Goal: Transaction & Acquisition: Purchase product/service

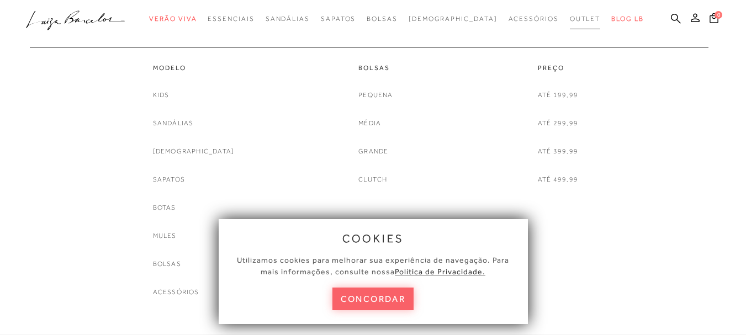
click at [570, 17] on span "Outlet" at bounding box center [585, 19] width 31 height 8
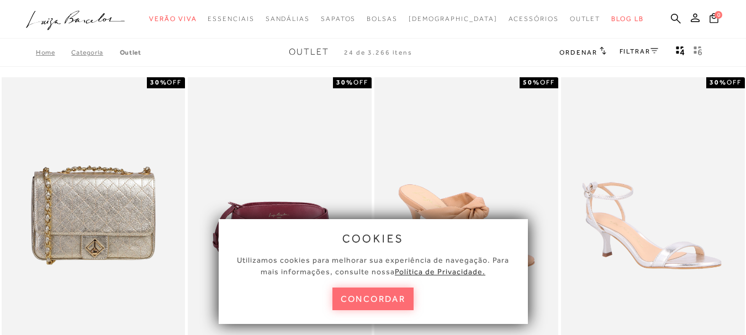
click at [391, 304] on button "concordar" at bounding box center [374, 299] width 82 height 23
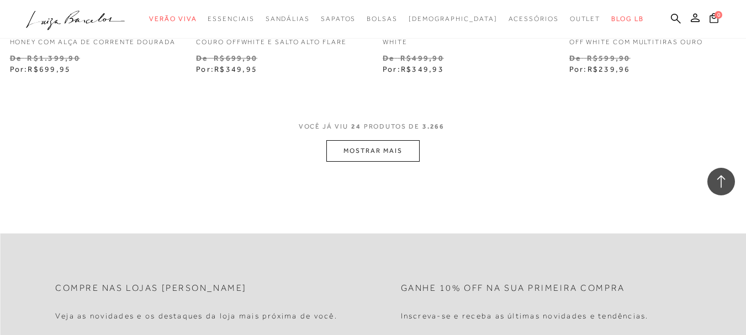
scroll to position [2209, 0]
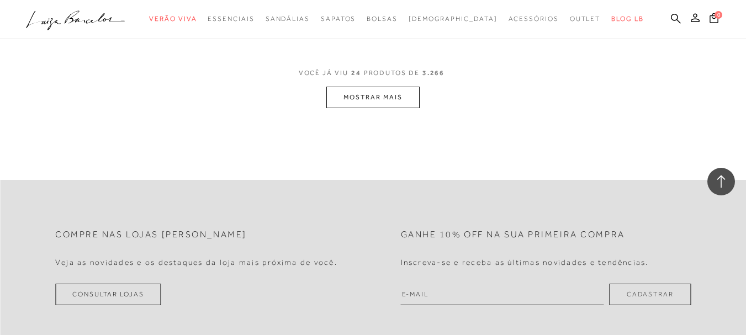
click at [399, 102] on button "MOSTRAR MAIS" at bounding box center [372, 98] width 93 height 22
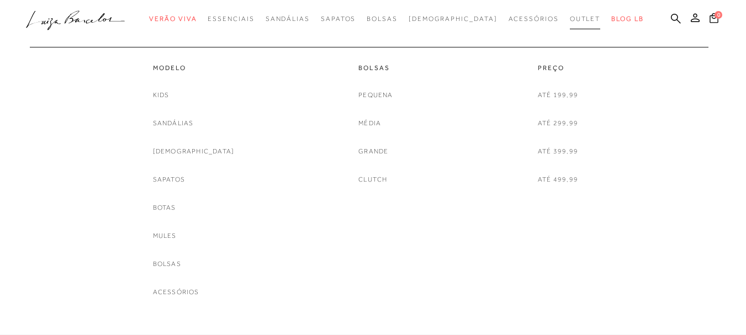
click at [570, 13] on link "Outlet" at bounding box center [585, 19] width 31 height 20
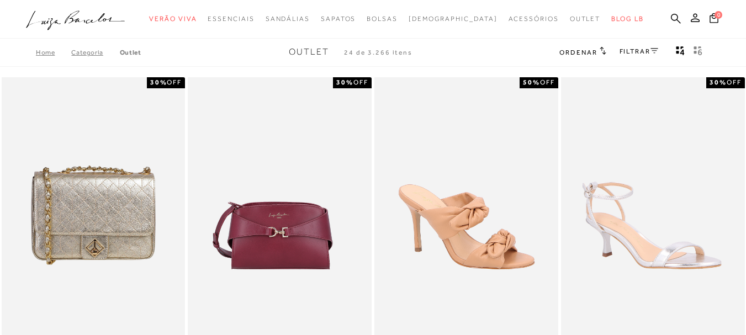
click at [600, 51] on icon at bounding box center [603, 50] width 7 height 8
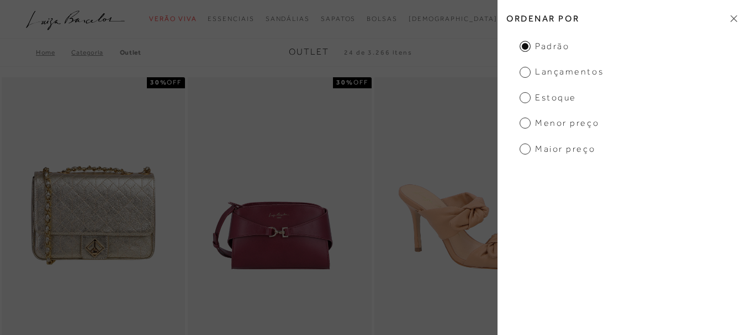
click at [526, 122] on span "Menor preço" at bounding box center [560, 123] width 80 height 12
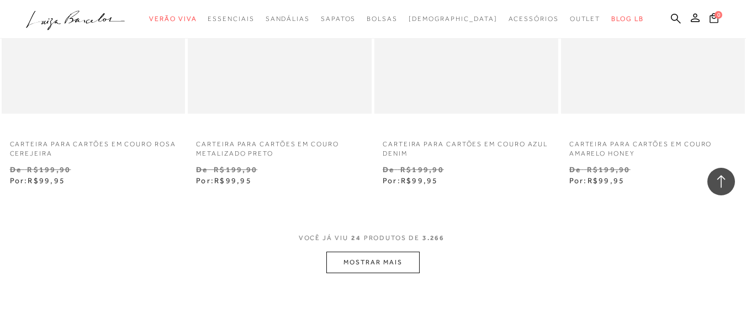
scroll to position [2044, 0]
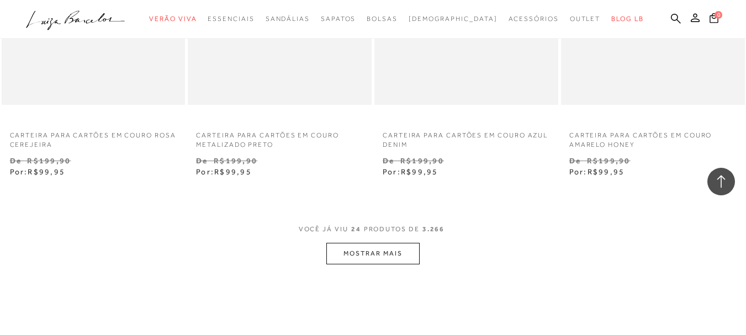
click at [406, 255] on button "MOSTRAR MAIS" at bounding box center [372, 254] width 93 height 22
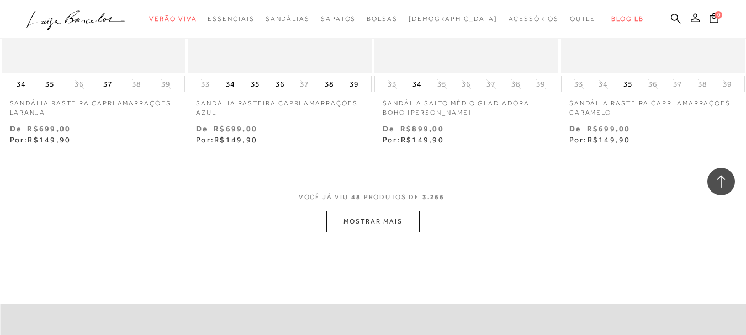
scroll to position [4253, 0]
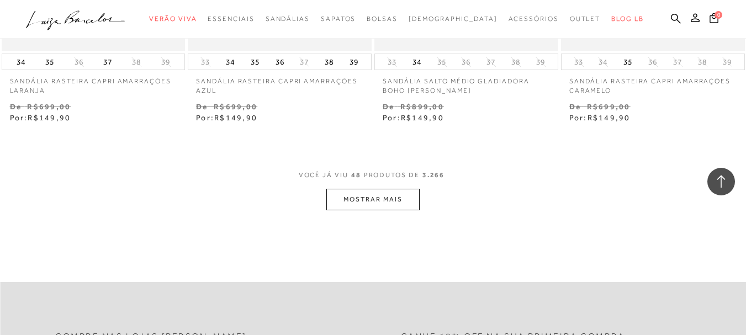
click at [388, 207] on button "MOSTRAR MAIS" at bounding box center [372, 200] width 93 height 22
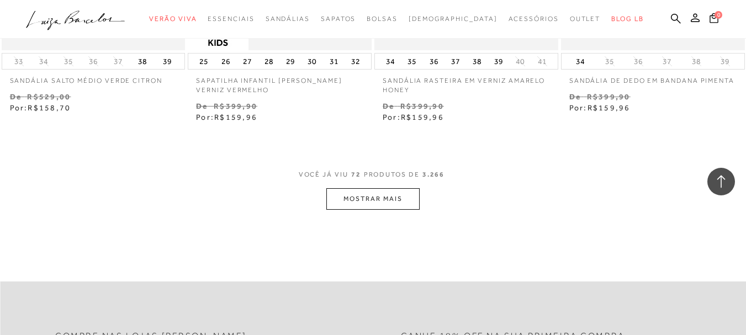
scroll to position [6407, 0]
click at [399, 212] on button "MOSTRAR MAIS" at bounding box center [372, 201] width 93 height 22
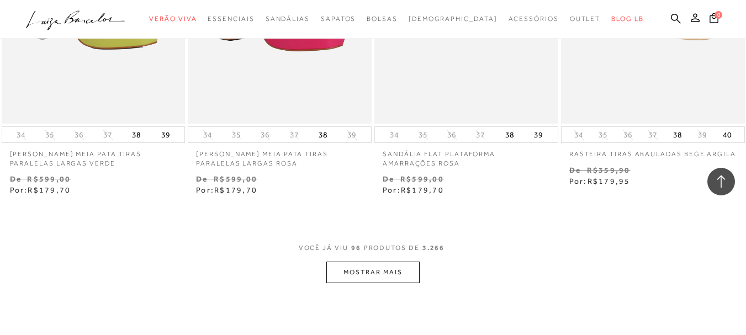
scroll to position [8506, 0]
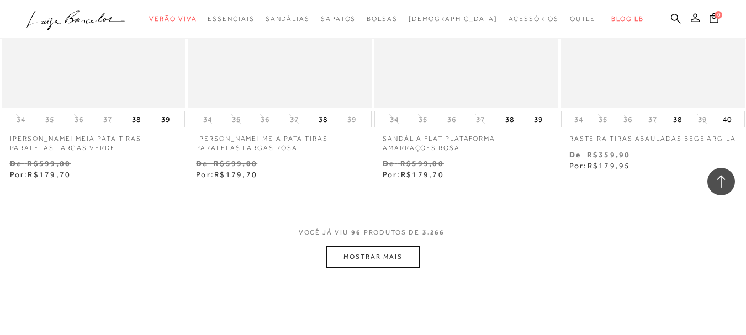
click at [373, 268] on button "MOSTRAR MAIS" at bounding box center [372, 257] width 93 height 22
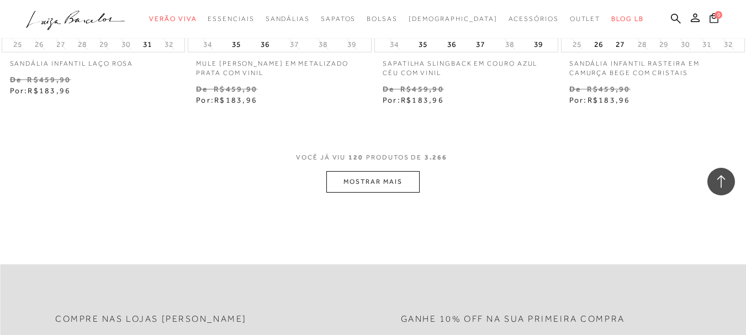
scroll to position [10771, 0]
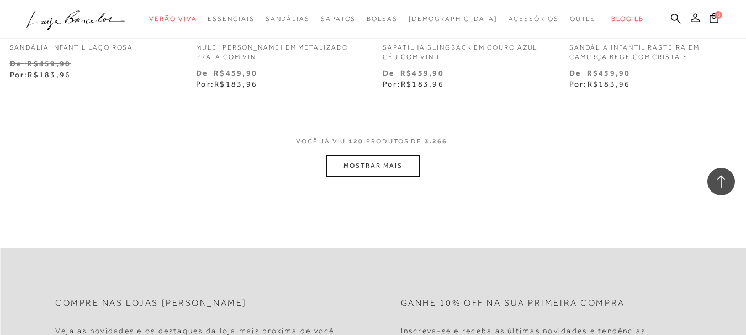
click at [382, 177] on button "MOSTRAR MAIS" at bounding box center [372, 166] width 93 height 22
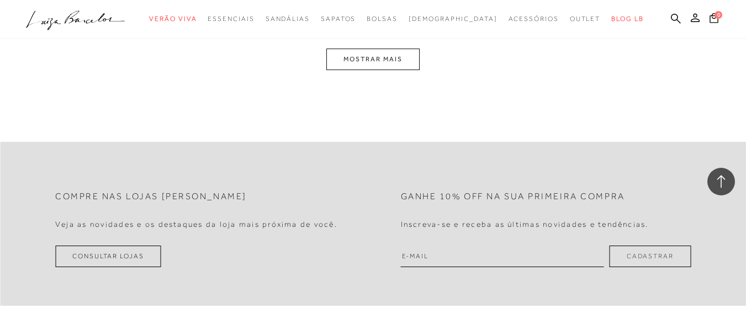
scroll to position [13036, 0]
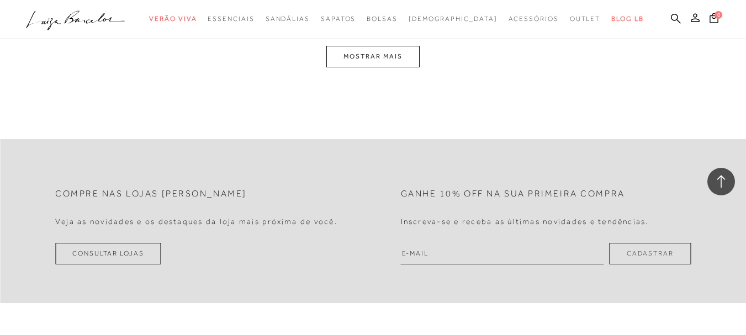
click at [339, 67] on button "MOSTRAR MAIS" at bounding box center [372, 57] width 93 height 22
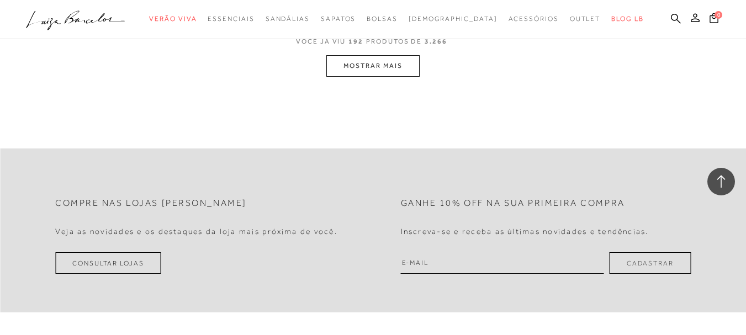
scroll to position [17199, 0]
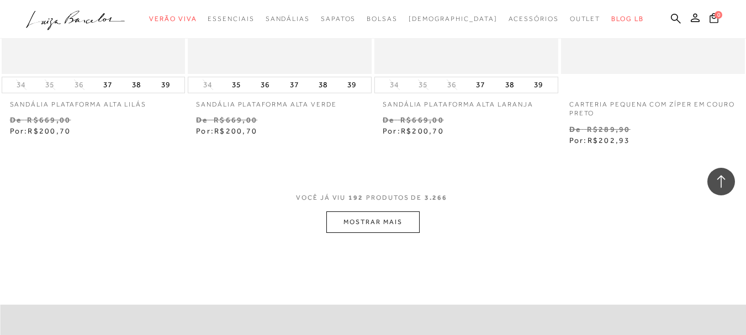
click at [393, 231] on button "MOSTRAR MAIS" at bounding box center [372, 223] width 93 height 22
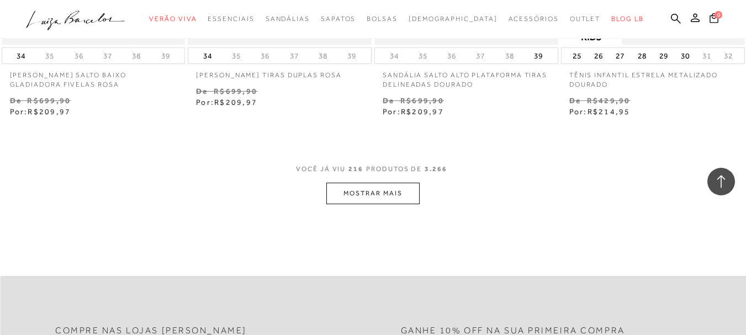
scroll to position [19408, 0]
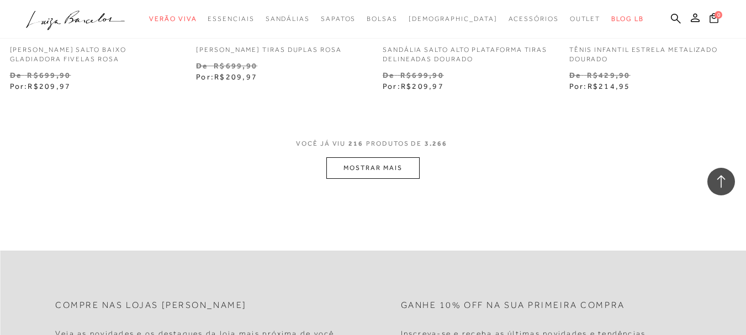
click at [358, 174] on button "MOSTRAR MAIS" at bounding box center [372, 168] width 93 height 22
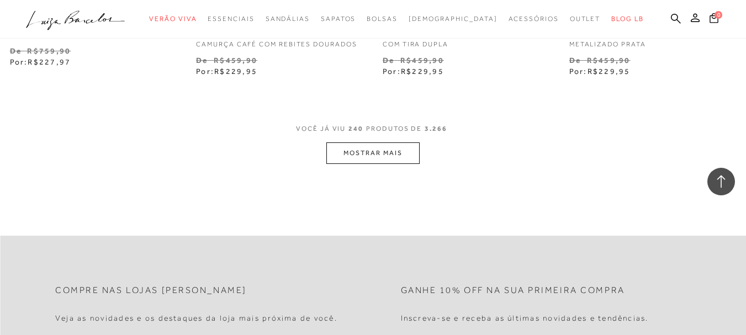
scroll to position [21617, 0]
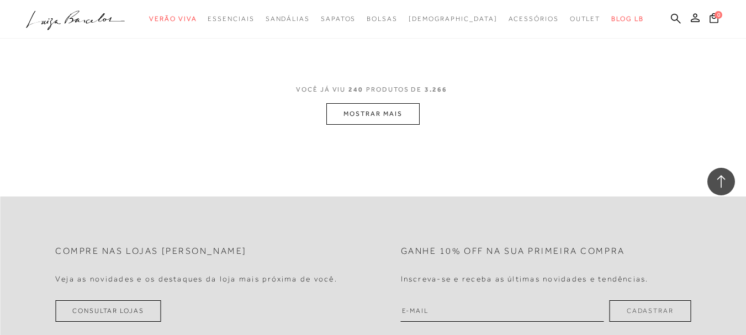
click at [395, 122] on button "MOSTRAR MAIS" at bounding box center [372, 114] width 93 height 22
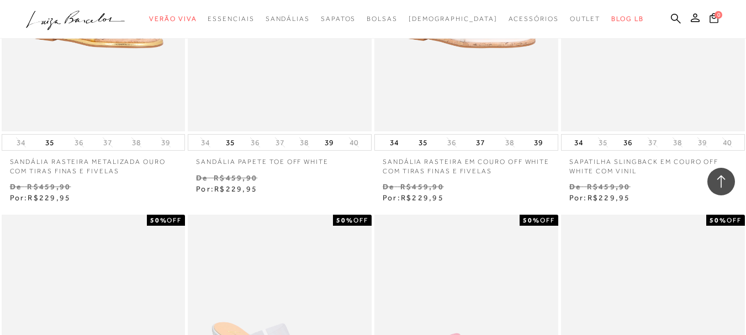
scroll to position [22170, 0]
